Goal: Task Accomplishment & Management: Manage account settings

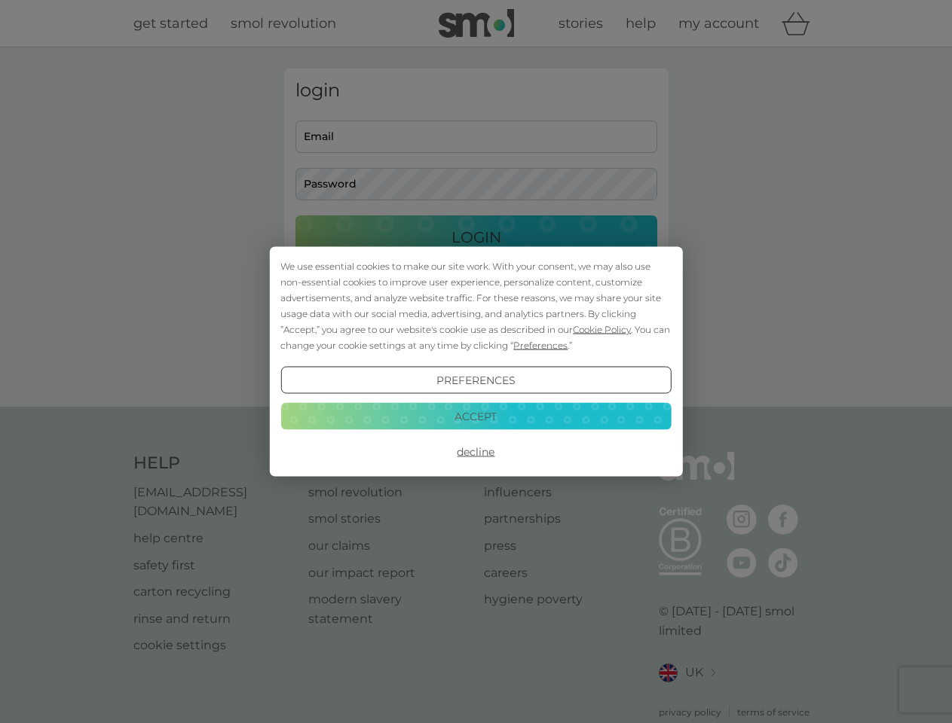
click at [602, 329] on span "Cookie Policy" at bounding box center [602, 329] width 58 height 11
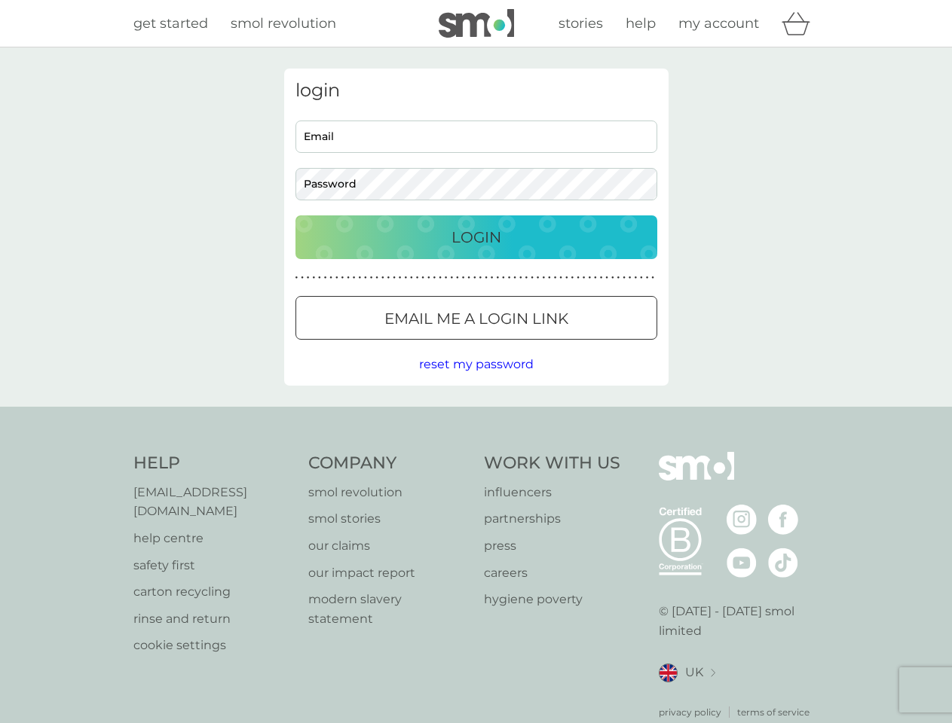
click at [539, 345] on div "login Email Password Login ● ● ● ● ● ● ● ● ● ● ● ● ● ● ● ● ● ● ● ● ● ● ● ● ● ● …" at bounding box center [476, 227] width 384 height 317
click at [476, 381] on div "login Email Password Login ● ● ● ● ● ● ● ● ● ● ● ● ● ● ● ● ● ● ● ● ● ● ● ● ● ● …" at bounding box center [476, 227] width 384 height 317
click at [476, 452] on div "Help [EMAIL_ADDRESS][DOMAIN_NAME] help centre safety first carton recycling rin…" at bounding box center [476, 586] width 686 height 268
click at [476, 416] on div "Help [EMAIL_ADDRESS][DOMAIN_NAME] help centre safety first carton recycling rin…" at bounding box center [476, 586] width 952 height 358
